Goal: Use online tool/utility: Utilize a website feature to perform a specific function

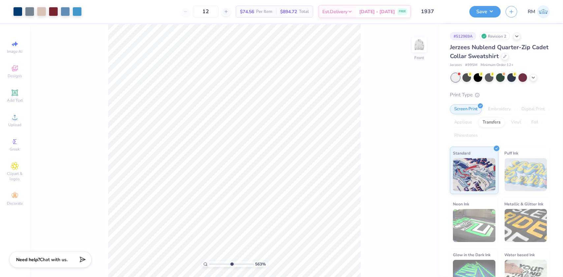
click at [101, 86] on div "563 % Front" at bounding box center [235, 150] width 410 height 252
type input "5.63015460315087"
type input "1.82"
type input "0.21"
type input "15.34"
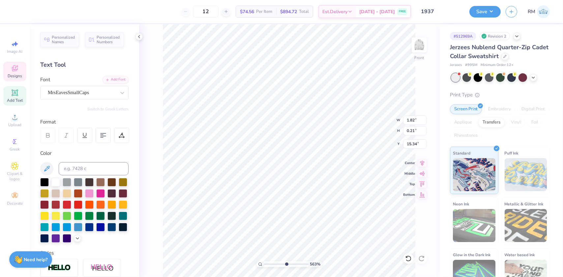
type input "5.63015460315087"
type input "13.91"
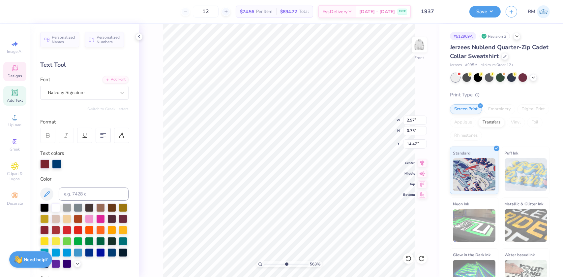
type input "1"
click at [339, 148] on li "Duplicate" at bounding box center [352, 153] width 52 height 13
type input "15.47"
drag, startPoint x: 266, startPoint y: 262, endPoint x: 276, endPoint y: 263, distance: 10.2
click at [276, 263] on input "range" at bounding box center [286, 264] width 44 height 6
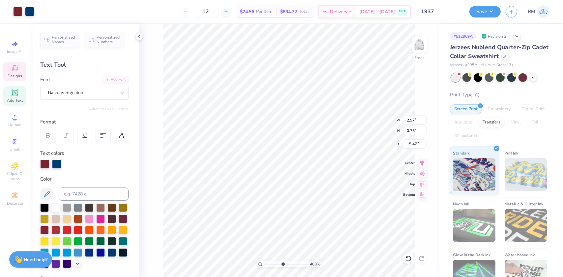
type input "4.83441084427543"
type input "13.29"
type input "4.83441084427543"
type textarea "a"
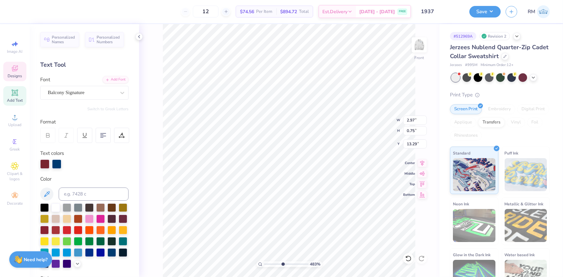
type input "4.83441084427543"
type textarea "at"
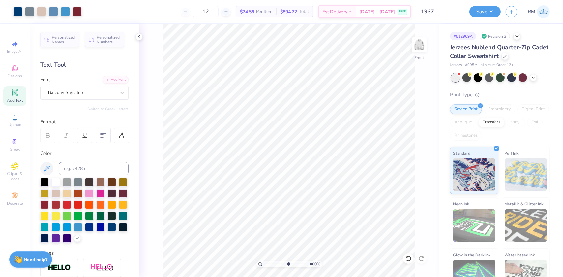
type input "10"
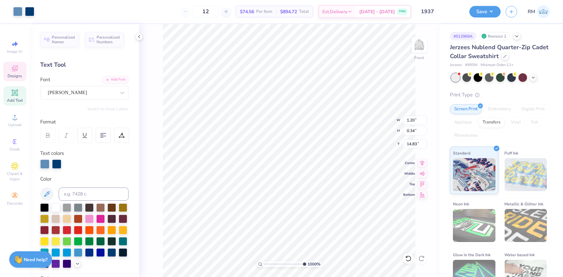
type input "0.34"
type input "14.49"
click at [408, 257] on icon at bounding box center [408, 258] width 7 height 7
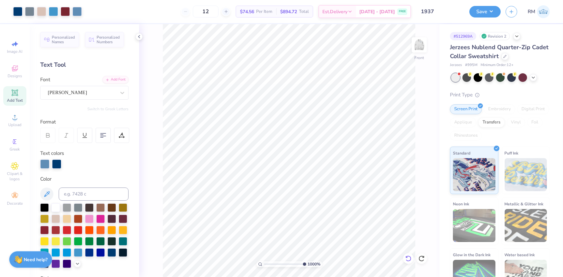
type input "1"
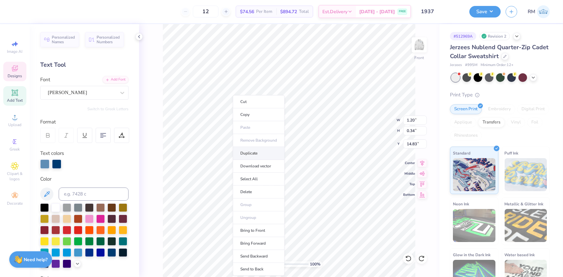
click at [247, 152] on li "Duplicate" at bounding box center [259, 153] width 52 height 13
type input "15.83"
drag, startPoint x: 264, startPoint y: 264, endPoint x: 280, endPoint y: 262, distance: 16.3
click at [280, 262] on input "range" at bounding box center [286, 264] width 44 height 6
type input "6.30199985057333"
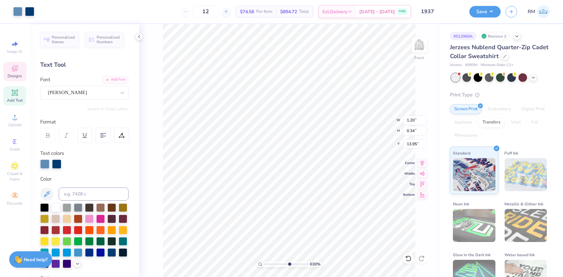
type input "13.95"
type input "6.30199985057333"
type textarea "at"
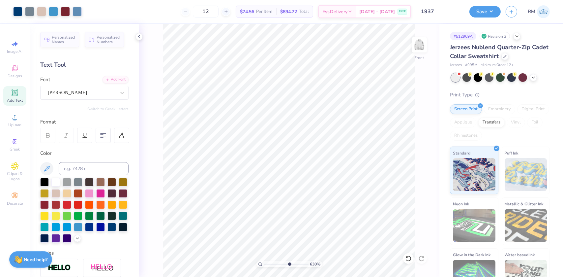
type input "6.30199985057333"
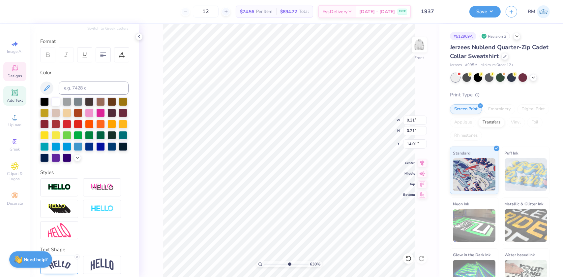
scroll to position [117, 0]
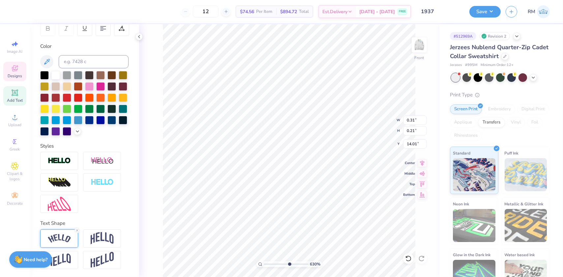
click at [71, 238] on div at bounding box center [59, 238] width 38 height 18
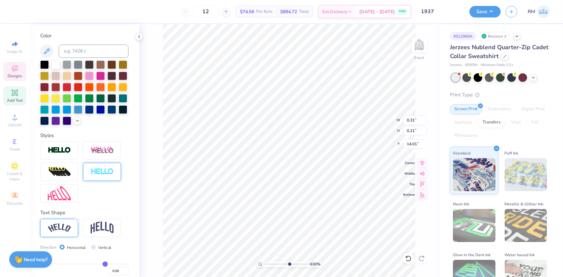
scroll to position [156, 0]
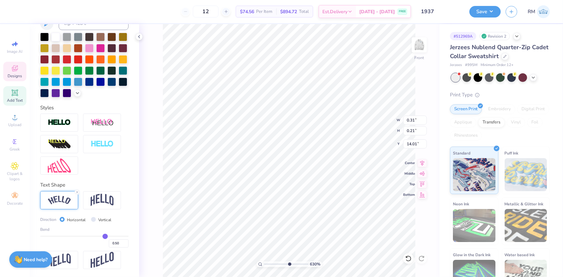
type input "0.46"
type input "0.4"
type input "0.40"
type input "0.38"
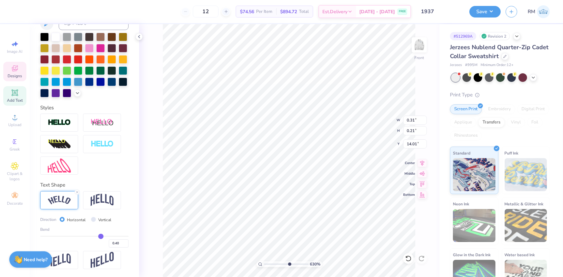
type input "0.38"
type input "0.32"
type input "0.24"
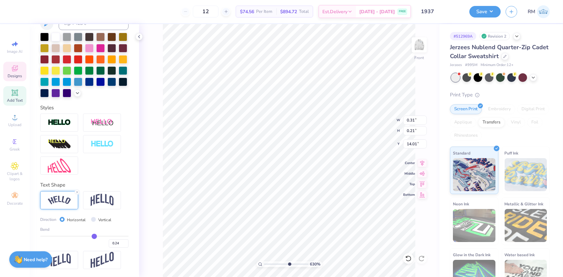
type input "0.13"
type input "0.07"
type input "0.05"
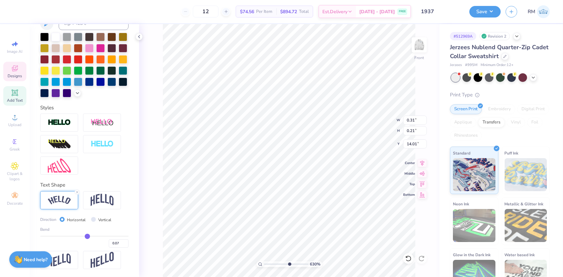
type input "0.05"
type input "0.01"
type input "-0.04"
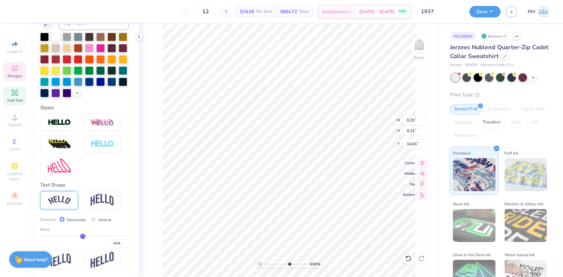
type input "-0.05"
drag, startPoint x: 101, startPoint y: 236, endPoint x: 80, endPoint y: 232, distance: 20.8
type input "-0.05"
click at [80, 235] on input "range" at bounding box center [84, 235] width 88 height 1
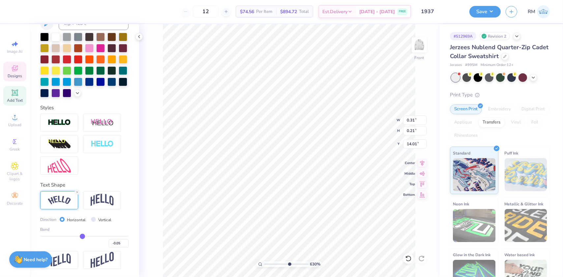
type input "6.30199985057333"
type input "0.19"
type input "0.20"
type input "14.02"
type input "6.30199985057333"
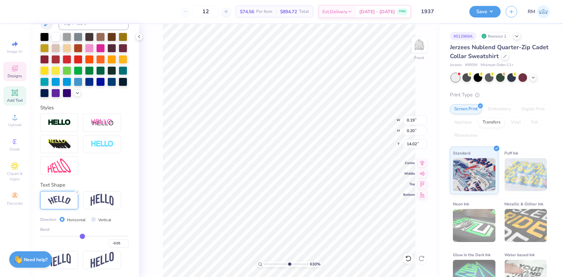
type input "14.55"
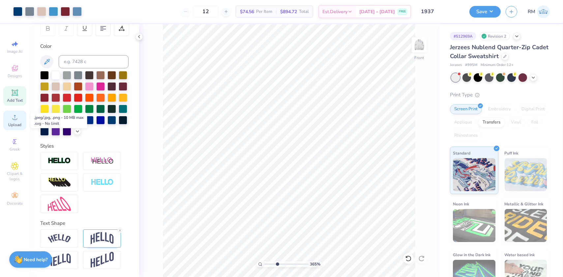
click at [16, 121] on icon at bounding box center [15, 117] width 8 height 8
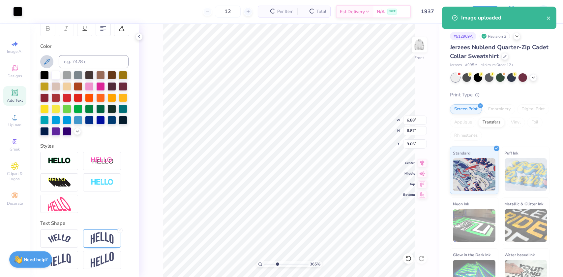
click at [48, 58] on icon at bounding box center [47, 62] width 8 height 8
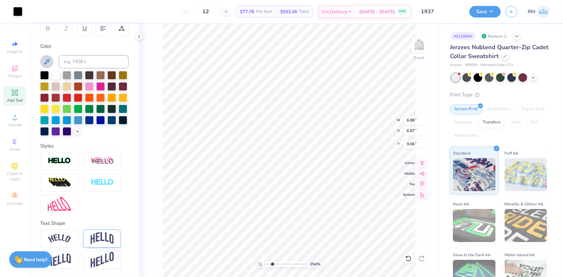
type input "2.53786019112252"
type input "1.05"
type input "1.04"
type input "14.89"
type input "8.27907080971409"
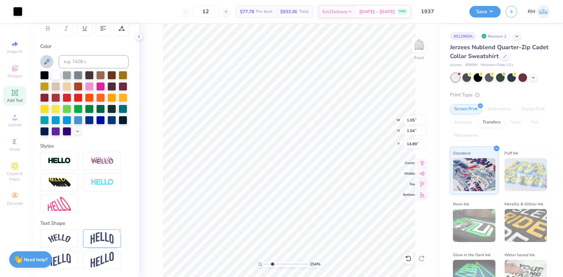
type input "13.20"
type input "8.27907080971409"
type input "0.19"
type input "14.06"
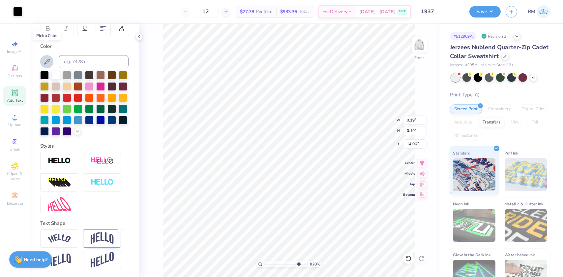
click at [48, 58] on icon at bounding box center [47, 62] width 8 height 8
type input "8.27907080971409"
type input "13.64"
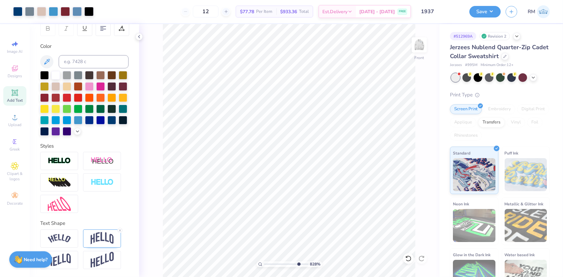
type input "8.27907080971409"
click at [78, 55] on input at bounding box center [94, 61] width 70 height 13
type input "541"
click at [14, 120] on circle at bounding box center [15, 119] width 4 height 4
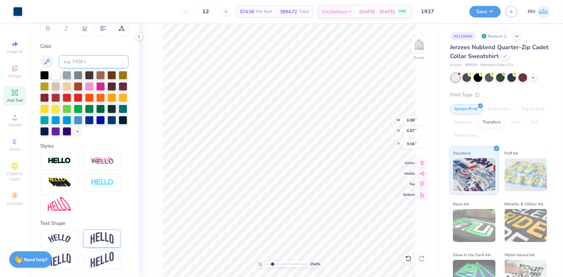
type input "2.53786019112252"
type input "2.50"
type input "13.43"
type input "6.30199985057332"
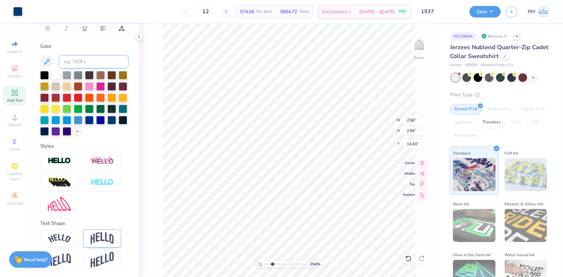
type input "11.86"
type input "10"
type input "0.27"
type input "14.58"
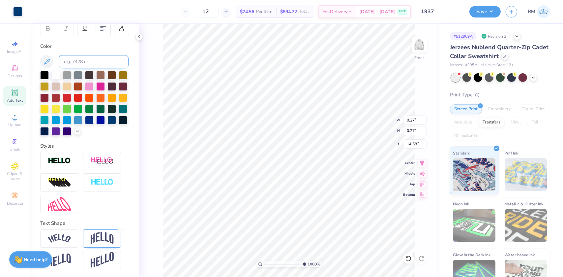
type input "0.12"
type input "14.66"
type input "1"
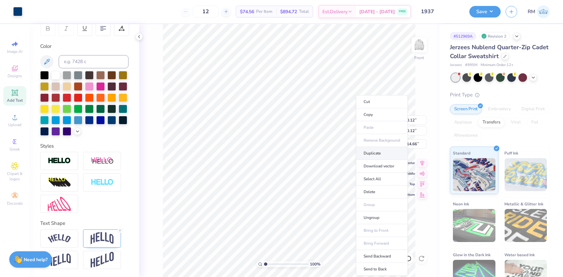
click at [370, 148] on li "Duplicate" at bounding box center [382, 153] width 52 height 13
type input "15.66"
drag, startPoint x: 265, startPoint y: 263, endPoint x: 271, endPoint y: 262, distance: 6.0
click at [271, 262] on input "range" at bounding box center [286, 264] width 44 height 6
type input "6.36396264847209"
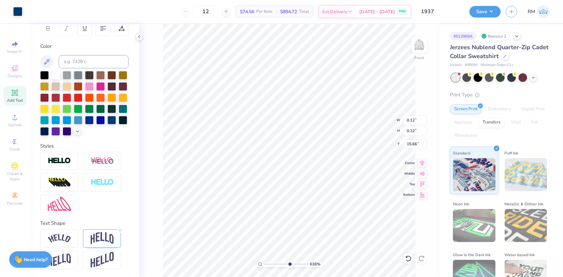
type input "13.49"
type input "6.36396264847209"
type input "13.92"
type input "10"
type input "15.05"
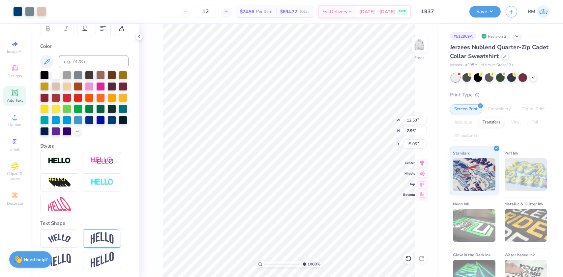
type input "12.50"
type input "2.96"
drag, startPoint x: 303, startPoint y: 263, endPoint x: 263, endPoint y: 249, distance: 42.3
type input "1"
click at [264, 261] on input "range" at bounding box center [286, 264] width 44 height 6
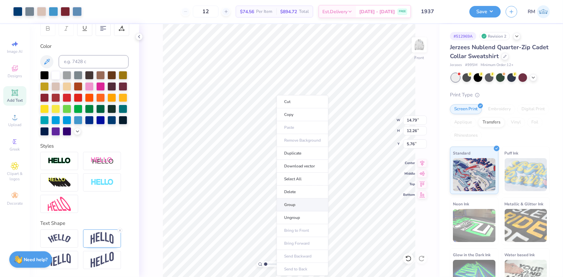
click at [293, 202] on li "Group" at bounding box center [303, 204] width 52 height 13
click at [411, 120] on input "14.79" at bounding box center [415, 119] width 24 height 9
type input "12.50"
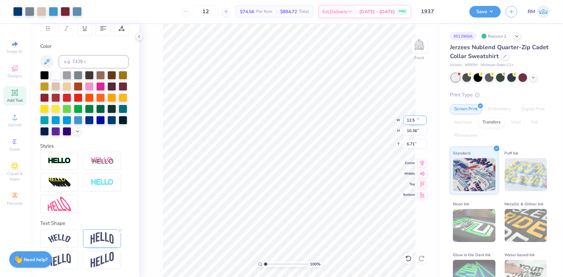
type input "10.36"
click at [409, 143] on input "6.71" at bounding box center [415, 143] width 24 height 9
type input "3.00"
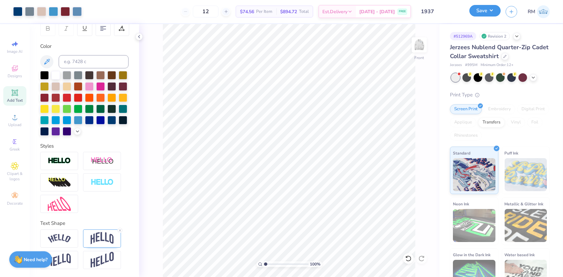
click at [485, 8] on button "Save" at bounding box center [484, 11] width 31 height 12
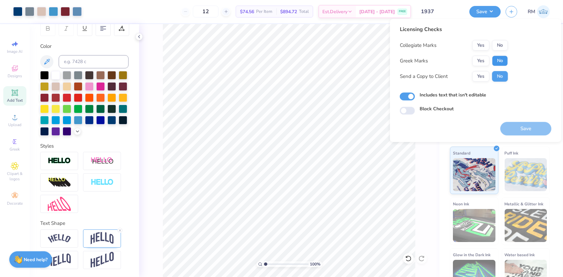
click at [503, 60] on button "No" at bounding box center [500, 60] width 16 height 11
click at [484, 44] on button "Yes" at bounding box center [480, 45] width 17 height 11
click at [526, 124] on button "Save" at bounding box center [525, 129] width 51 height 14
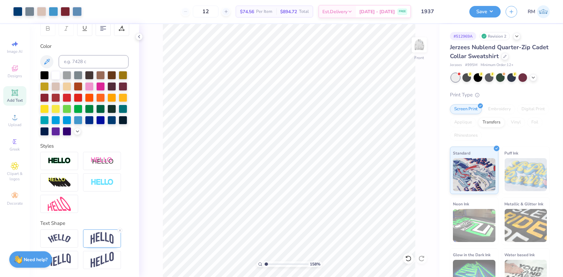
type input "1.57581542592085"
